Goal: Task Accomplishment & Management: Manage account settings

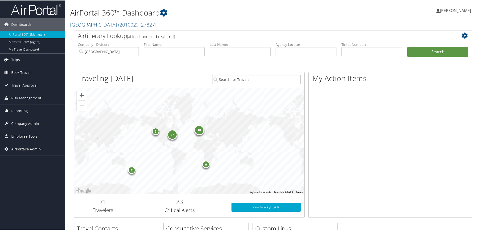
click at [13, 59] on span "Trips" at bounding box center [15, 59] width 9 height 13
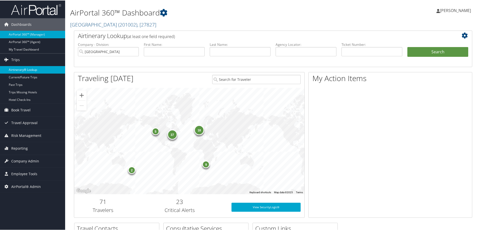
click at [21, 69] on link "Airtinerary® Lookup" at bounding box center [32, 70] width 65 height 8
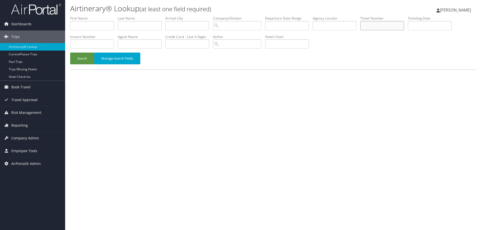
click at [375, 28] on input "text" at bounding box center [382, 25] width 44 height 9
click at [377, 25] on input "text" at bounding box center [382, 25] width 44 height 9
click at [87, 59] on button "Search" at bounding box center [82, 59] width 24 height 12
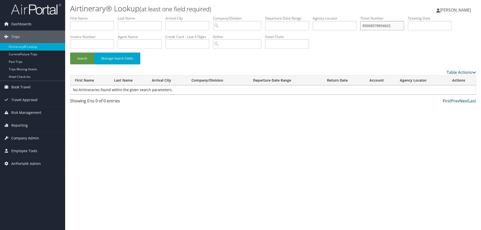
click at [400, 25] on input "89008978894603" at bounding box center [382, 25] width 44 height 9
type input "8900897889460"
click at [83, 59] on button "Search" at bounding box center [82, 59] width 24 height 12
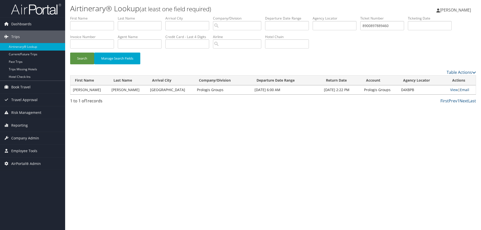
click at [464, 90] on link "Email" at bounding box center [464, 89] width 9 height 5
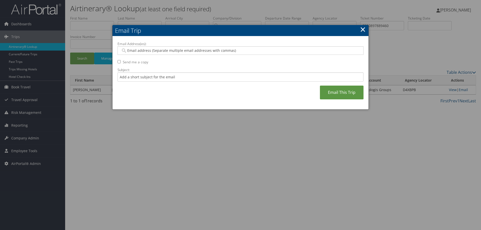
click at [160, 50] on input "Email Address(es):" at bounding box center [240, 50] width 239 height 5
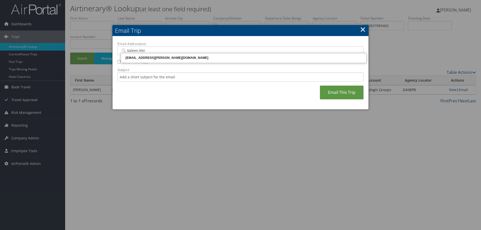
type input "kaleen.klein"
drag, startPoint x: 155, startPoint y: 59, endPoint x: 149, endPoint y: 68, distance: 10.9
click at [155, 59] on div "KALEEN.KLEIN@CBTRAVEL.COM" at bounding box center [244, 57] width 244 height 5
type input "KALEEN.KLEIN@CBTRAVEL.COM"
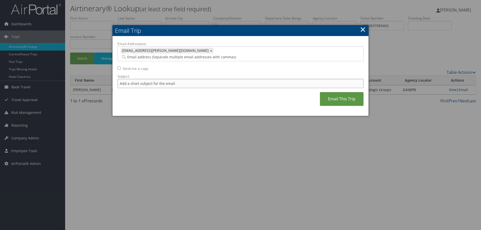
click at [139, 79] on input "Subject:" at bounding box center [240, 83] width 246 height 9
type input "89008978894603 Troy Scott"
click at [330, 93] on link "Email This Trip" at bounding box center [342, 99] width 44 height 14
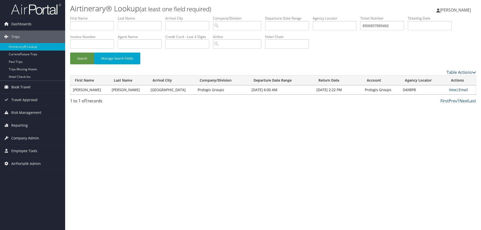
click at [462, 90] on link "Email" at bounding box center [463, 89] width 9 height 5
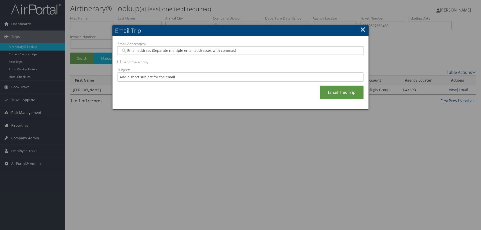
click at [134, 50] on input "Email Address(es):" at bounding box center [240, 50] width 239 height 5
type input "kaleen.klein"
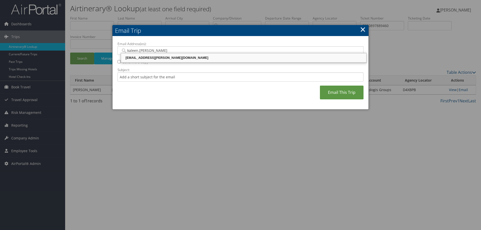
click at [141, 57] on div "KALEEN.KLEIN@CBTRAVEL.COM" at bounding box center [244, 57] width 244 height 5
type input "KALEEN.KLEIN@CBTRAVEL.COM"
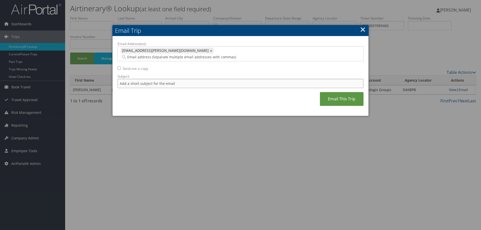
click at [128, 79] on input "Subject:" at bounding box center [240, 83] width 246 height 9
type input "8900897889460 Troy Adams"
click at [335, 92] on link "Email This Trip" at bounding box center [342, 99] width 44 height 14
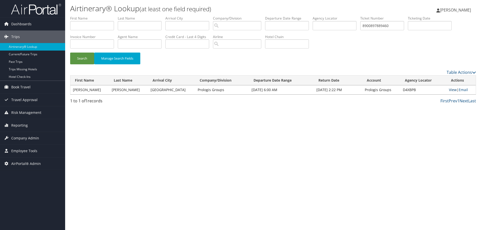
click at [452, 89] on link "View" at bounding box center [453, 89] width 8 height 5
click at [19, 139] on span "Company Admin" at bounding box center [25, 138] width 28 height 13
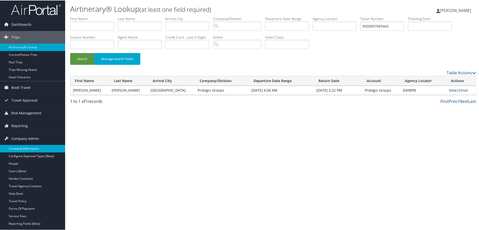
click at [20, 148] on link "Company Information" at bounding box center [32, 149] width 65 height 8
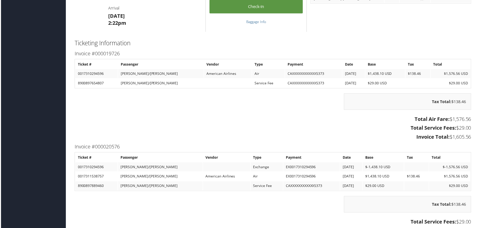
scroll to position [401, 0]
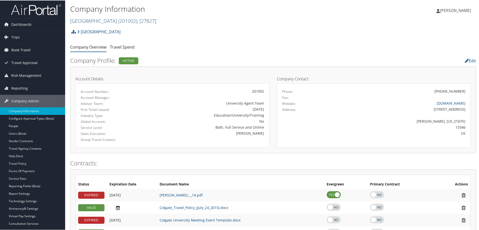
click at [91, 21] on link "Colgate University ( 201002 ) , [ 27827 ]" at bounding box center [113, 20] width 86 height 7
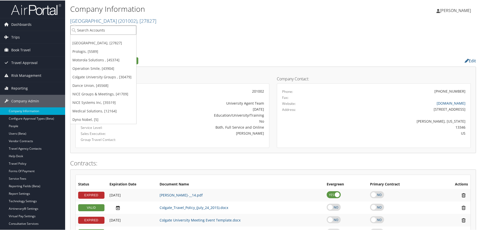
click at [87, 32] on input "search" at bounding box center [103, 29] width 66 height 9
type input "dance union"
click at [86, 39] on div "Dance Union (302023), [45568]" at bounding box center [104, 39] width 73 height 5
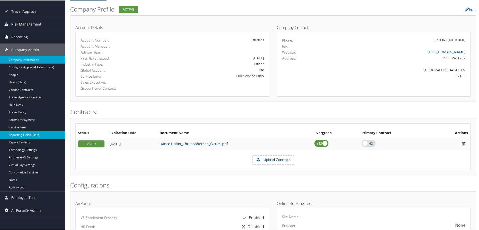
scroll to position [100, 0]
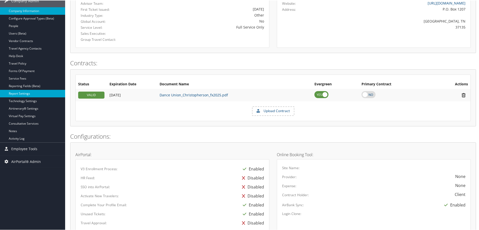
click at [22, 92] on link "Report Settings" at bounding box center [32, 93] width 65 height 8
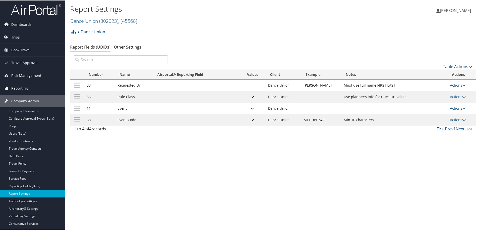
click at [453, 120] on link "Actions" at bounding box center [458, 119] width 16 height 5
click at [426, 127] on link "Update Report Field Values" at bounding box center [436, 127] width 54 height 9
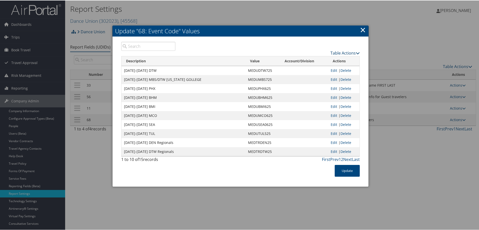
click at [343, 53] on link "Table Actions" at bounding box center [344, 53] width 29 height 6
click at [275, 49] on div "Table Actions" at bounding box center [271, 48] width 185 height 14
click at [332, 70] on link "Edit" at bounding box center [334, 70] width 7 height 5
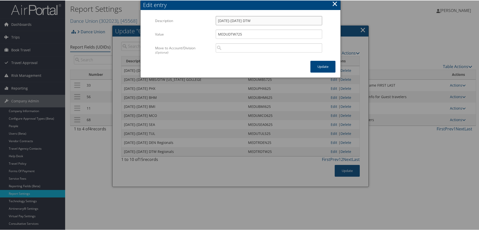
drag, startPoint x: 216, startPoint y: 20, endPoint x: 248, endPoint y: 21, distance: 31.8
click at [248, 21] on input "Jul 26-Jul 29 DTW" at bounding box center [269, 20] width 106 height 9
click at [333, 3] on button "×" at bounding box center [335, 3] width 6 height 10
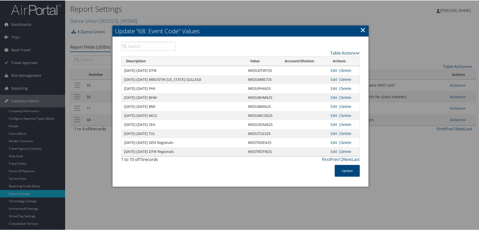
click at [343, 53] on link "Table Actions" at bounding box center [344, 53] width 29 height 6
click at [315, 60] on link "New Record" at bounding box center [326, 60] width 66 height 9
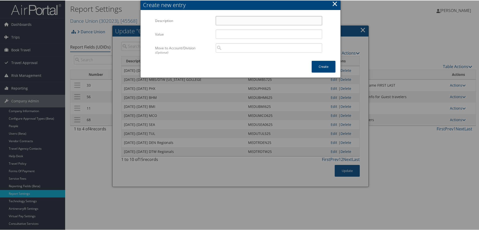
click at [219, 20] on input "Description" at bounding box center [269, 20] width 106 height 9
paste input "Jul 26-Jul 29 DTW"
click at [217, 20] on input "Jul 26-Jul 29 DTW" at bounding box center [269, 20] width 106 height 9
type input "Jul 26-Jul 29 DTW"
click at [218, 34] on input "Value" at bounding box center [269, 33] width 106 height 9
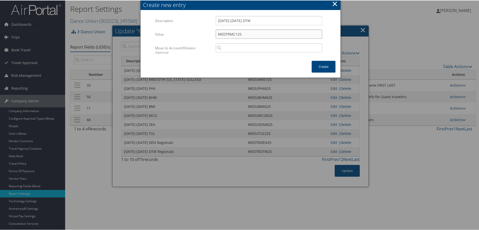
type input "MEDTRMC125"
click at [217, 21] on input "Jul 26-Jul 29 DTW" at bounding box center [269, 20] width 106 height 9
click at [243, 21] on input "Dec 12-Dec 13 MCO" at bounding box center [269, 20] width 106 height 9
type input "Dec 12-Dec 13 2025 MCO"
click at [319, 66] on button "Create" at bounding box center [324, 66] width 24 height 12
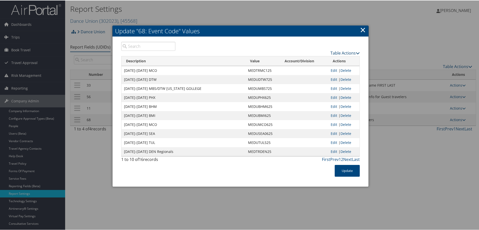
click at [342, 53] on link "Table Actions" at bounding box center [344, 53] width 29 height 6
click at [311, 61] on link "New Record" at bounding box center [326, 60] width 66 height 9
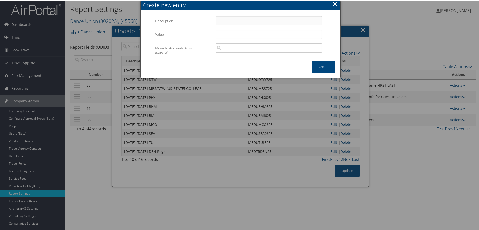
click at [223, 21] on input "Description" at bounding box center [269, 20] width 106 height 9
type input "Dec 5- Dec 6 2025 BNA"
click at [220, 35] on input "Value" at bounding box center [269, 33] width 106 height 9
type input "MEDTRBN125"
click at [324, 65] on button "Create" at bounding box center [324, 66] width 24 height 12
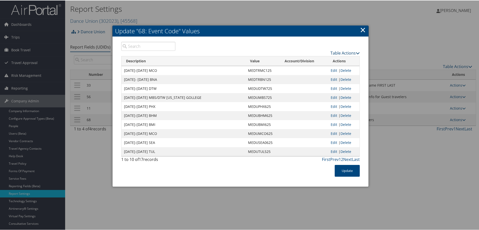
click at [334, 52] on link "Table Actions" at bounding box center [344, 53] width 29 height 6
click at [312, 61] on link "New Record" at bounding box center [326, 60] width 66 height 9
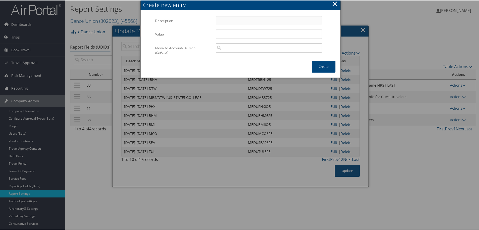
click at [221, 21] on input "Description" at bounding box center [269, 20] width 106 height 9
type input "Dec 5 - Dec 6 2025 PHX"
click at [221, 33] on input "Value" at bounding box center [269, 33] width 106 height 9
type input "m"
type input "MEDTRPX125"
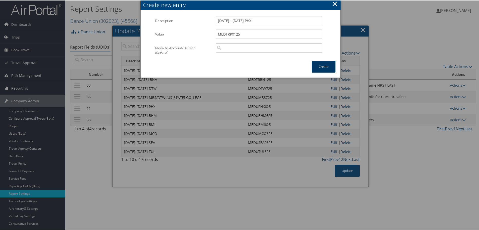
click at [323, 67] on button "Create" at bounding box center [324, 66] width 24 height 12
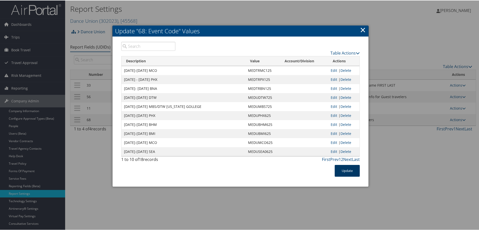
click at [346, 168] on button "Update" at bounding box center [347, 171] width 25 height 12
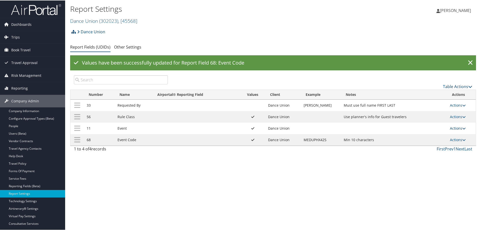
click at [453, 128] on link "Actions" at bounding box center [458, 127] width 16 height 5
click at [444, 135] on link "Update Report Field Values" at bounding box center [436, 135] width 54 height 9
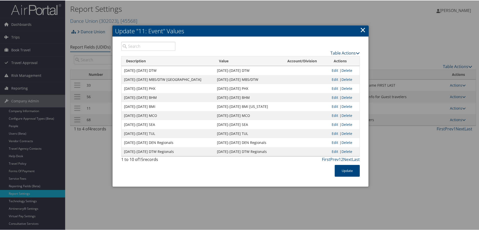
click at [334, 52] on link "Table Actions" at bounding box center [344, 53] width 29 height 6
click at [309, 60] on link "New Record" at bounding box center [326, 60] width 66 height 9
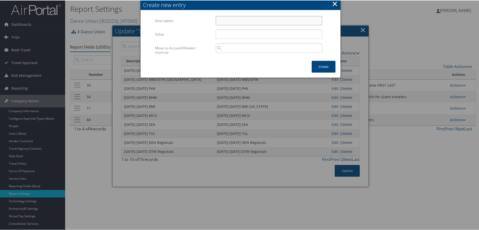
click at [220, 21] on input "Description" at bounding box center [269, 20] width 106 height 9
type input "Dec 5-6 2025 PHX"
type input "MEDTRPX125"
click at [322, 68] on button "Create" at bounding box center [324, 66] width 24 height 12
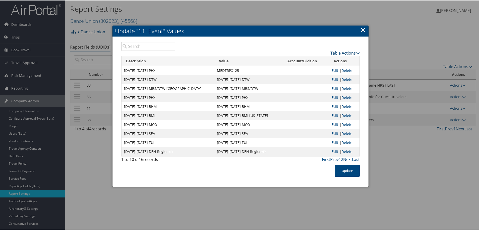
click at [338, 52] on link "Table Actions" at bounding box center [344, 53] width 29 height 6
click at [314, 59] on link "New Record" at bounding box center [326, 60] width 66 height 9
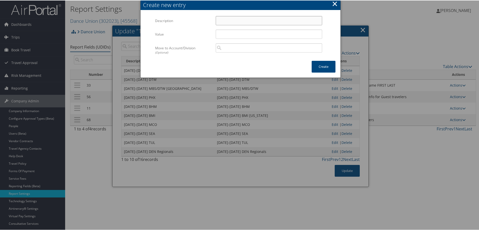
click at [219, 21] on input "Description" at bounding box center [269, 20] width 106 height 9
type input "d"
type input "Dec 5 - 6 2025 BNA"
click at [225, 35] on input "Value" at bounding box center [269, 33] width 106 height 9
type input "MEDTRBN125"
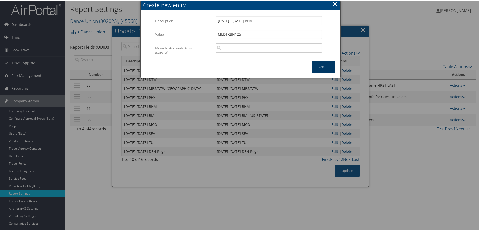
click at [324, 66] on button "Create" at bounding box center [324, 66] width 24 height 12
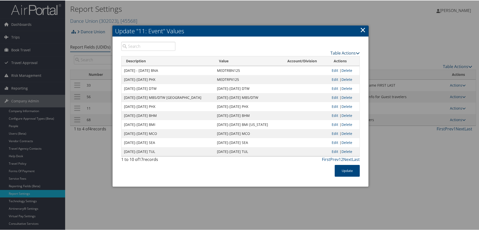
click at [337, 53] on link "Table Actions" at bounding box center [344, 53] width 29 height 6
click at [306, 60] on link "New Record" at bounding box center [326, 60] width 66 height 9
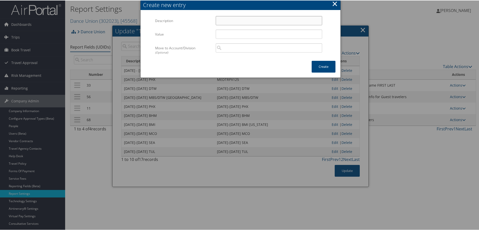
click at [226, 20] on input "Description" at bounding box center [269, 20] width 106 height 9
type input "d"
type input "Dec 12 - 13 2025 MCO"
type input "MEDTRMC125"
click at [319, 69] on button "Create" at bounding box center [324, 66] width 24 height 12
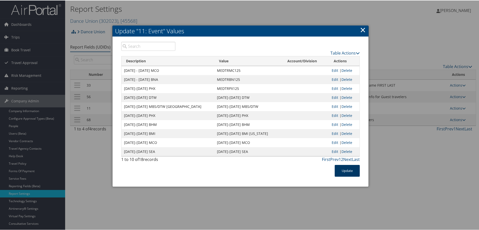
click at [346, 169] on button "Update" at bounding box center [347, 171] width 25 height 12
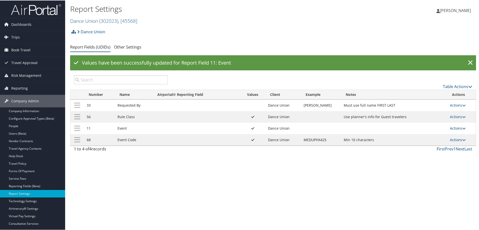
click at [453, 128] on link "Actions" at bounding box center [458, 127] width 16 height 5
click at [433, 134] on link "Update Report Field Values" at bounding box center [436, 135] width 54 height 9
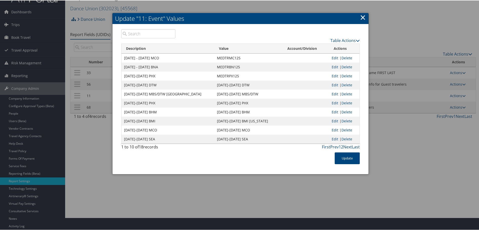
scroll to position [25, 0]
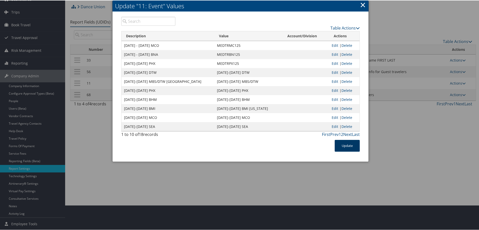
click at [343, 144] on button "Update" at bounding box center [347, 146] width 25 height 12
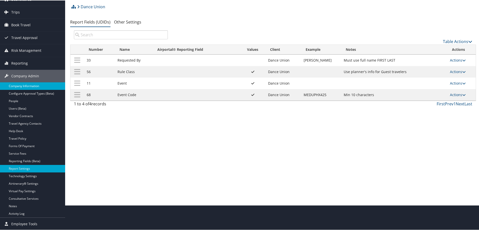
click at [17, 85] on link "Company Information" at bounding box center [32, 86] width 65 height 8
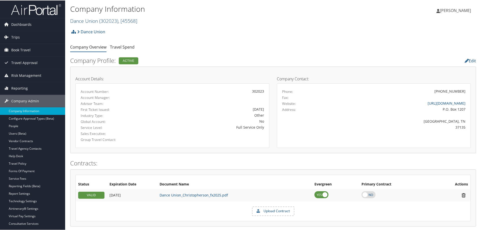
click at [86, 20] on link "Dance Union ( 302023 ) , [ 45568 ]" at bounding box center [103, 20] width 67 height 7
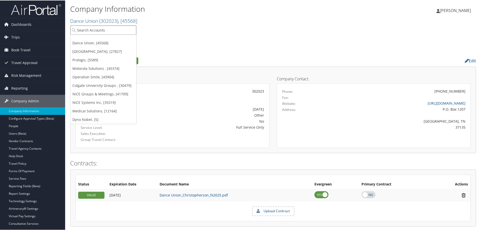
click at [86, 28] on input "search" at bounding box center [103, 29] width 66 height 9
type input "sola"
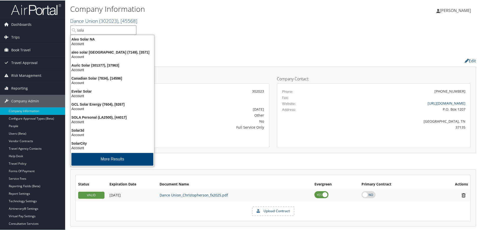
click at [87, 30] on input "sola" at bounding box center [103, 29] width 66 height 9
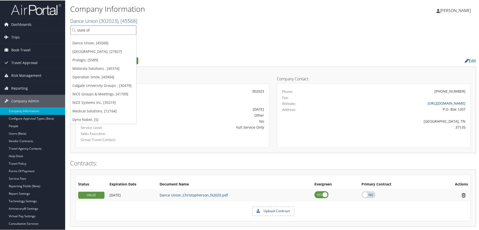
type input "state of l"
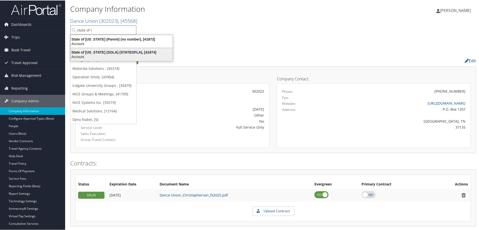
click at [92, 51] on div "State of Louisiana (SOLA) (STATEOFLA), [41874]" at bounding box center [122, 52] width 108 height 5
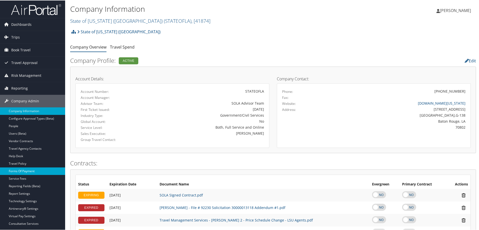
click at [20, 170] on link "Forms Of Payment" at bounding box center [32, 171] width 65 height 8
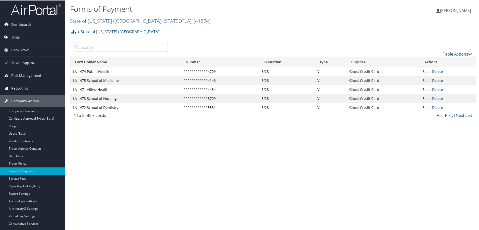
click at [15, 36] on span "Trips" at bounding box center [15, 37] width 9 height 13
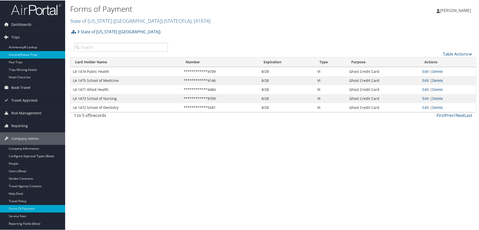
click at [17, 53] on link "Current/Future Trips" at bounding box center [32, 55] width 65 height 8
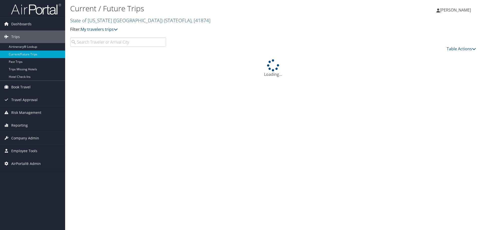
click at [96, 42] on input "search" at bounding box center [118, 42] width 96 height 9
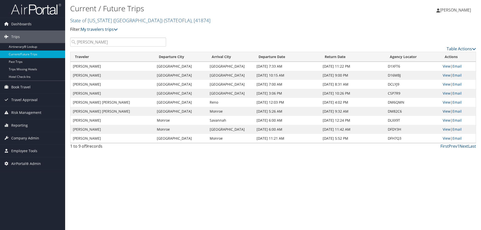
type input "allen"
click at [448, 111] on link "View" at bounding box center [447, 111] width 8 height 5
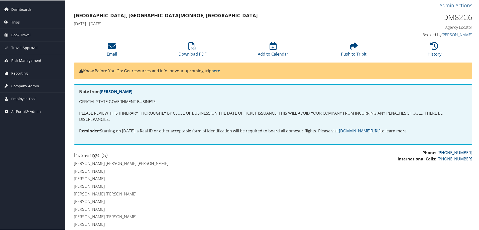
scroll to position [1, 0]
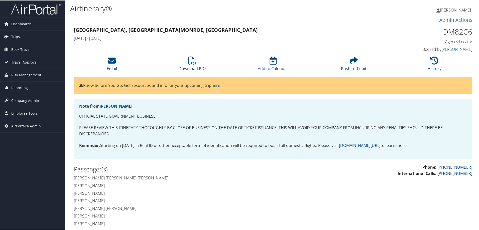
click at [452, 31] on h1 "DM82C6" at bounding box center [425, 31] width 94 height 11
copy h1 "DM82C6"
click at [12, 36] on span "Trips" at bounding box center [15, 36] width 9 height 13
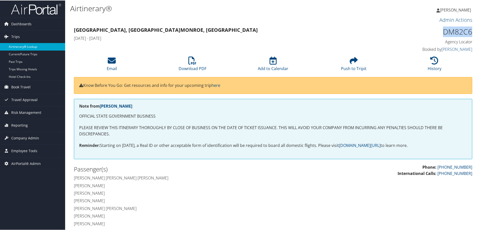
click at [21, 46] on link "Airtinerary® Lookup" at bounding box center [32, 47] width 65 height 8
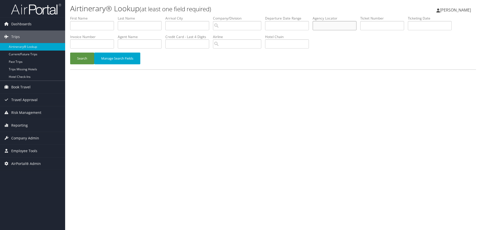
paste input "D98XPJ"
type input "D98XPJ"
click at [81, 59] on button "Search" at bounding box center [82, 59] width 24 height 12
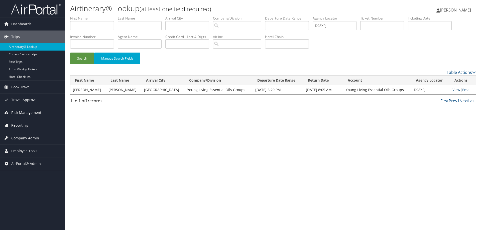
click at [455, 90] on link "View" at bounding box center [456, 89] width 8 height 5
click at [85, 58] on button "Search" at bounding box center [82, 59] width 24 height 12
click at [452, 90] on link "View" at bounding box center [456, 89] width 8 height 5
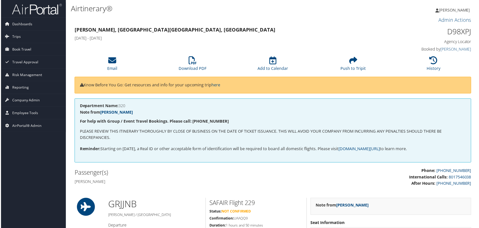
click at [458, 31] on h1 "D98XPJ" at bounding box center [425, 32] width 94 height 11
copy h1 "D98XPJ"
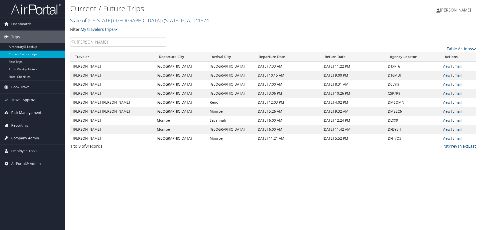
click at [26, 137] on span "Company Admin" at bounding box center [25, 138] width 28 height 13
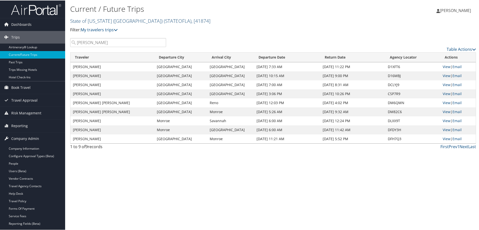
click at [89, 21] on link "State of Louisiana (SOLA) ( STATEOFLA ) , [ 41874 ]" at bounding box center [140, 20] width 140 height 7
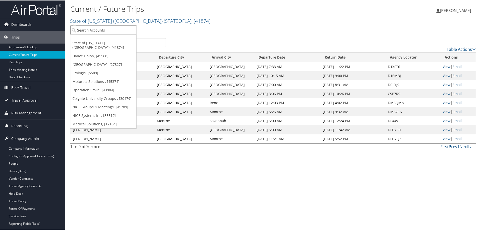
click at [88, 33] on input "search" at bounding box center [103, 29] width 66 height 9
type input "young living"
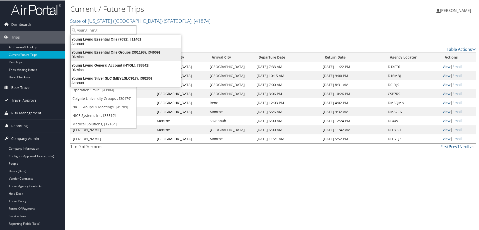
click at [89, 52] on div "Young Living Essential Oils Groups (301198), [34609]" at bounding box center [126, 52] width 116 height 5
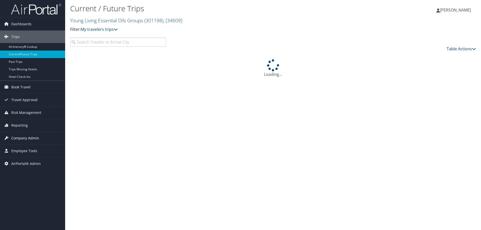
click at [23, 138] on span "Company Admin" at bounding box center [25, 138] width 28 height 13
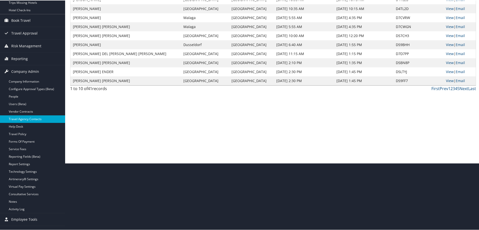
scroll to position [75, 0]
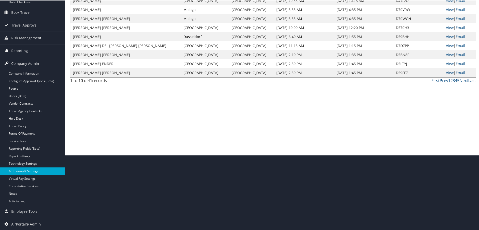
click at [30, 171] on link "Airtinerary® Settings" at bounding box center [32, 171] width 65 height 8
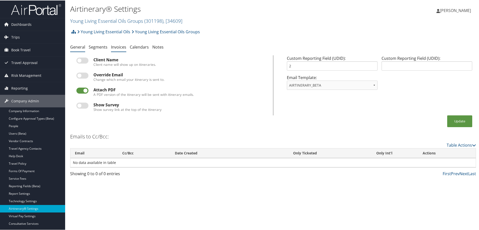
click at [117, 47] on link "Invoices" at bounding box center [118, 47] width 15 height 6
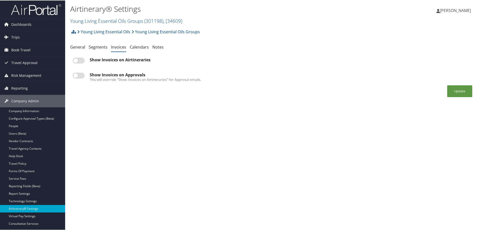
click at [80, 61] on label at bounding box center [79, 60] width 12 height 6
click at [78, 61] on input "checkbox" at bounding box center [76, 60] width 3 height 3
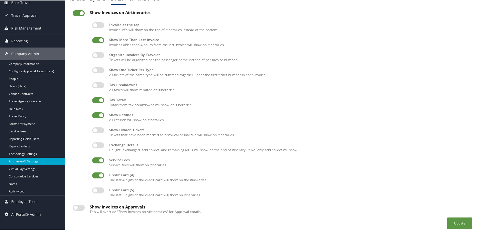
scroll to position [51, 0]
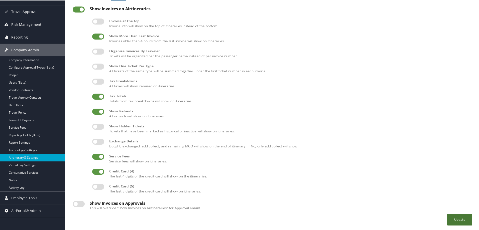
click at [458, 220] on button "Update" at bounding box center [459, 219] width 25 height 12
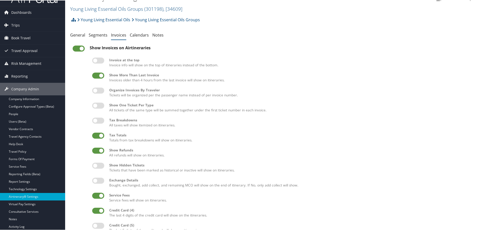
scroll to position [0, 0]
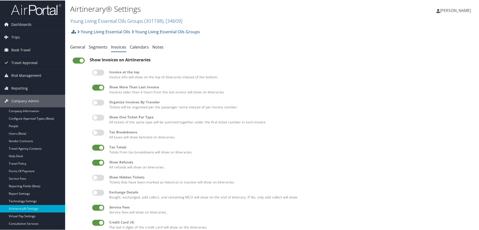
click at [78, 59] on label at bounding box center [79, 60] width 12 height 6
click at [78, 59] on input "checkbox" at bounding box center [76, 60] width 3 height 3
checkbox input "false"
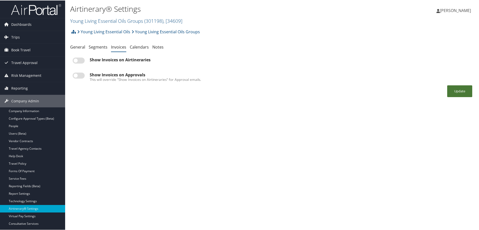
click at [447, 88] on button "Update" at bounding box center [459, 91] width 25 height 12
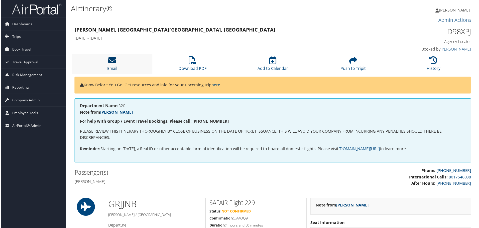
click at [115, 63] on icon at bounding box center [112, 61] width 8 height 8
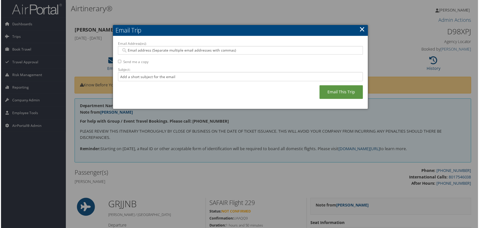
click at [130, 51] on input "Email Address(es):" at bounding box center [240, 50] width 239 height 5
type input "kaleen.klein@cb"
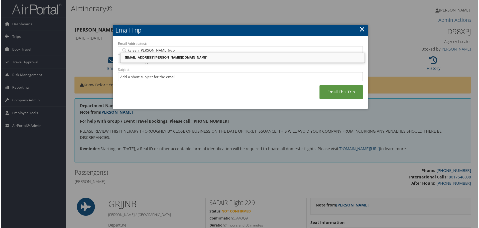
click at [134, 56] on div "KALEEN.KLEIN@CBTRAVEL.COM" at bounding box center [243, 57] width 244 height 5
type input "KALEEN.KLEIN@CBTRAVEL.COM"
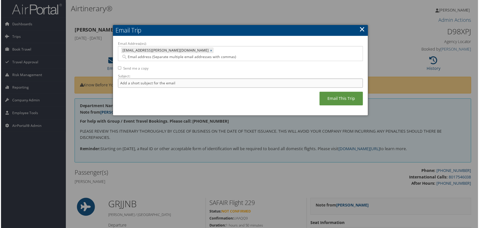
click at [124, 79] on input "Subject:" at bounding box center [240, 83] width 246 height 9
type input "Clarice Visser"
click at [334, 92] on link "Email This Trip" at bounding box center [342, 99] width 44 height 14
